Goal: Information Seeking & Learning: Learn about a topic

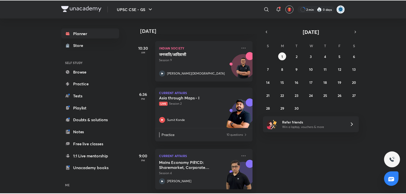
scroll to position [152, 0]
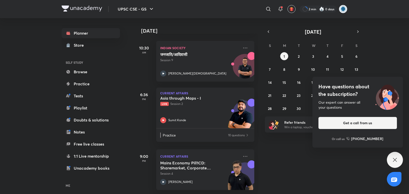
click at [395, 160] on icon at bounding box center [395, 160] width 6 height 6
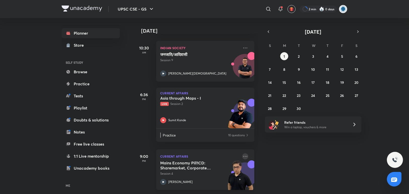
click at [242, 154] on icon at bounding box center [245, 157] width 6 height 6
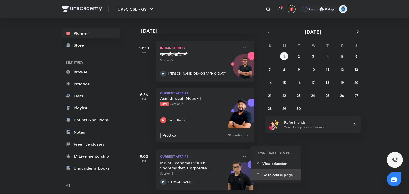
click at [287, 173] on p "Go to course page" at bounding box center [279, 174] width 35 height 5
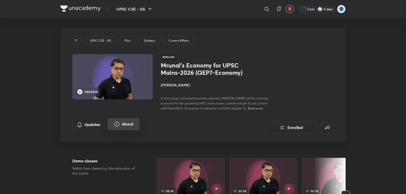
click at [123, 126] on button "About" at bounding box center [124, 124] width 32 height 12
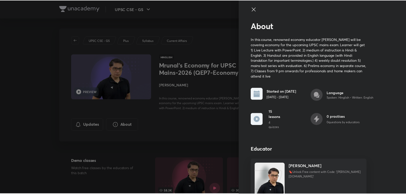
scroll to position [17, 0]
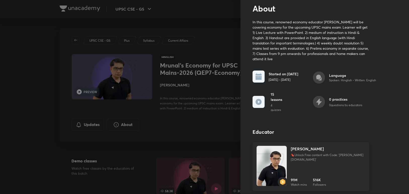
click at [304, 150] on h4 "[PERSON_NAME]" at bounding box center [307, 149] width 33 height 6
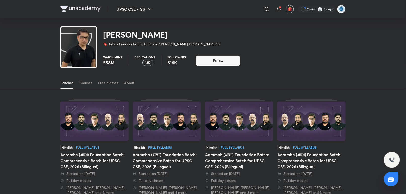
scroll to position [22, 0]
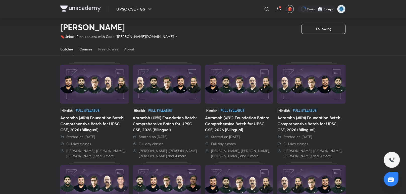
click at [88, 50] on div "Courses" at bounding box center [85, 49] width 13 height 5
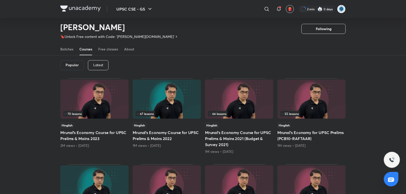
click at [103, 64] on p "Latest" at bounding box center [98, 65] width 10 height 4
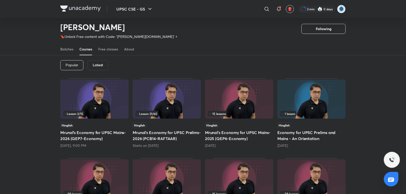
click at [157, 106] on img at bounding box center [167, 99] width 68 height 39
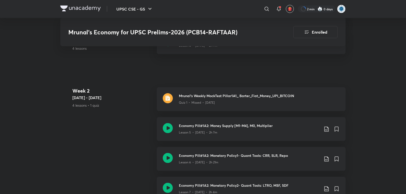
scroll to position [382, 0]
click at [169, 103] on img at bounding box center [168, 98] width 10 height 10
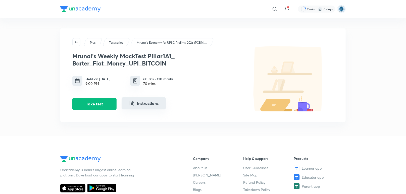
click at [141, 106] on button "Instructions" at bounding box center [144, 104] width 44 height 12
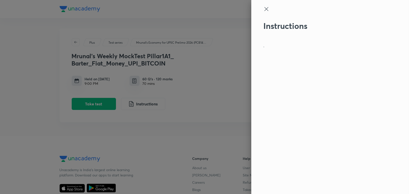
click at [265, 8] on icon at bounding box center [266, 9] width 4 height 4
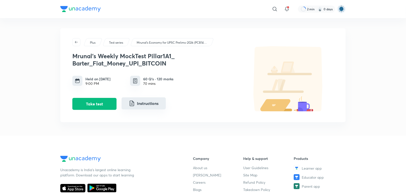
click at [143, 104] on button "Instructions" at bounding box center [144, 104] width 44 height 12
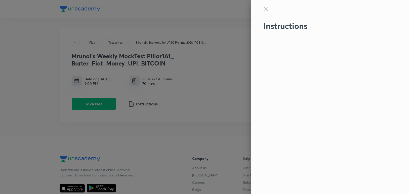
click at [239, 141] on div at bounding box center [204, 97] width 409 height 194
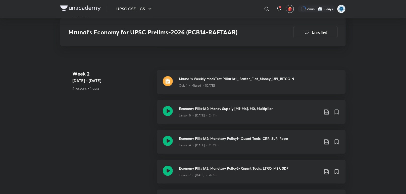
scroll to position [400, 0]
click at [286, 117] on div "Lesson 5 • [DATE] • 2h 7m" at bounding box center [249, 114] width 141 height 7
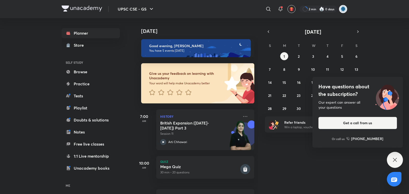
click at [392, 160] on icon at bounding box center [395, 160] width 6 height 6
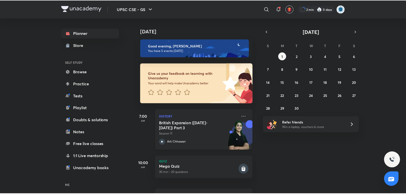
scroll to position [152, 0]
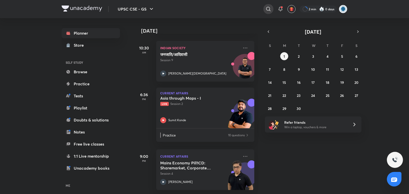
click at [266, 9] on icon at bounding box center [268, 9] width 4 height 4
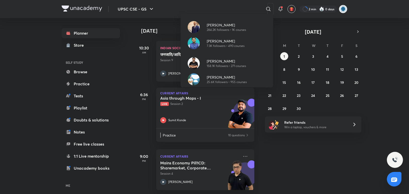
click at [266, 8] on div "Dr Sidharth Arora 284.2K followers • 1K courses Chandramouli Choudhary 7.3K fol…" at bounding box center [204, 97] width 409 height 194
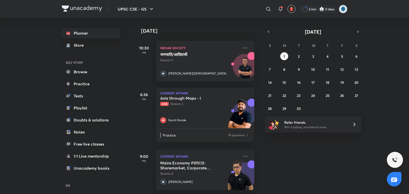
click at [266, 8] on icon at bounding box center [268, 9] width 6 height 6
type input "mrunal"
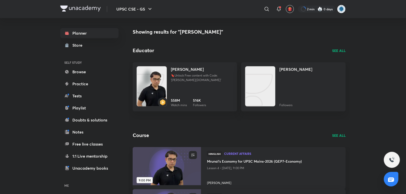
click at [145, 54] on h2 "Educator" at bounding box center [143, 51] width 21 height 8
click at [267, 9] on icon at bounding box center [267, 9] width 6 height 6
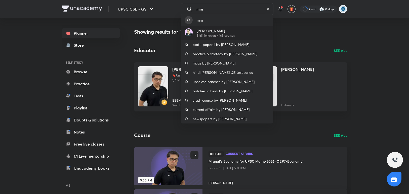
type input "mru"
click at [204, 33] on p "[PERSON_NAME]" at bounding box center [216, 30] width 38 height 5
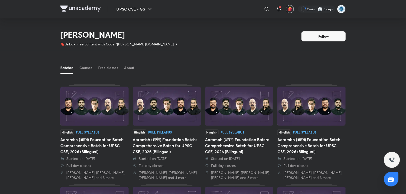
scroll to position [22, 0]
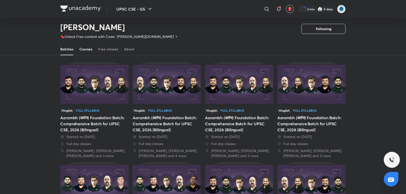
click at [92, 51] on div "Courses" at bounding box center [85, 49] width 13 height 5
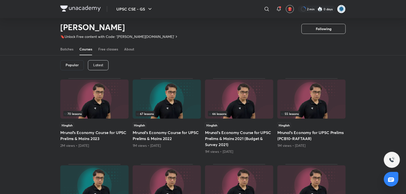
click at [98, 67] on p "Latest" at bounding box center [98, 65] width 10 height 4
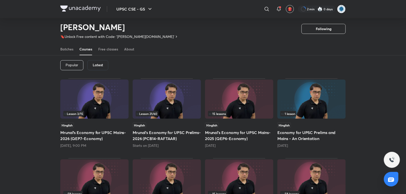
click at [166, 102] on img at bounding box center [167, 99] width 68 height 39
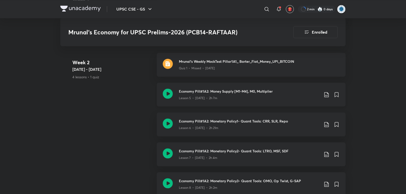
scroll to position [279, 0]
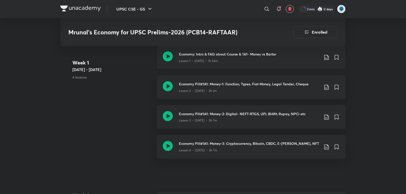
click at [330, 60] on div "Economy: Intro & FAQ about Course & 1A1- Money vs Barter Lesson 1 • Jul 17 • 1h…" at bounding box center [259, 58] width 161 height 12
click at [326, 60] on icon at bounding box center [326, 57] width 4 height 5
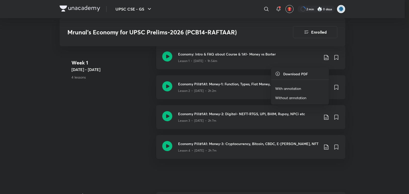
click at [305, 97] on p "Without annotation" at bounding box center [290, 97] width 31 height 5
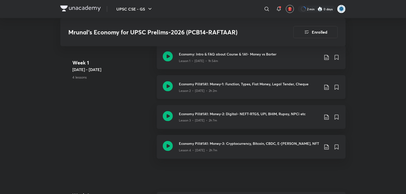
click at [327, 90] on icon at bounding box center [327, 87] width 6 height 6
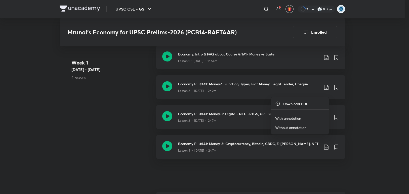
click at [302, 126] on p "Without annotation" at bounding box center [290, 127] width 31 height 5
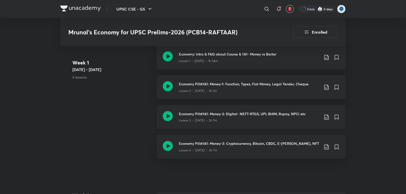
click at [327, 120] on icon at bounding box center [326, 117] width 4 height 5
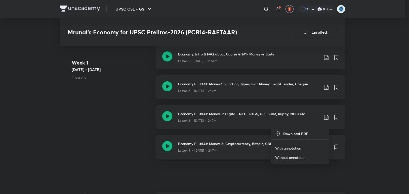
click at [294, 149] on p "With annotation" at bounding box center [288, 148] width 26 height 5
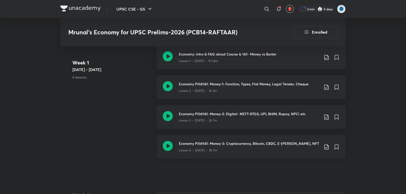
click at [327, 150] on icon at bounding box center [326, 147] width 4 height 5
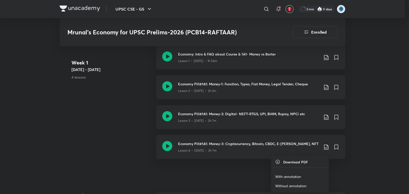
click at [298, 177] on p "With annotation" at bounding box center [288, 176] width 26 height 5
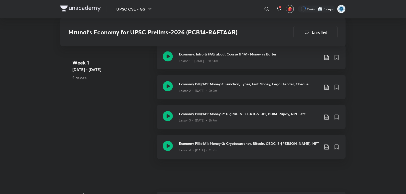
scroll to position [419, 0]
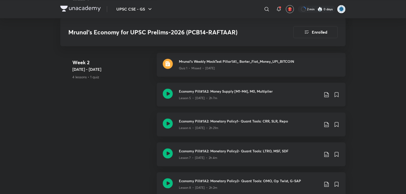
click at [329, 98] on icon at bounding box center [327, 95] width 6 height 6
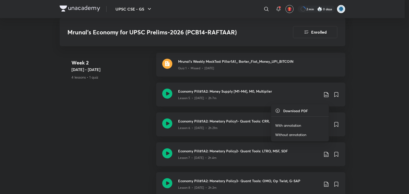
click at [288, 128] on p "With annotation" at bounding box center [288, 125] width 26 height 5
